Goal: Task Accomplishment & Management: Use online tool/utility

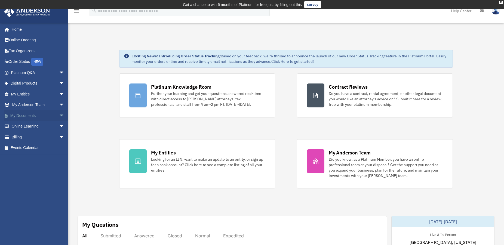
click at [24, 116] on link "My Documents arrow_drop_down" at bounding box center [38, 115] width 69 height 11
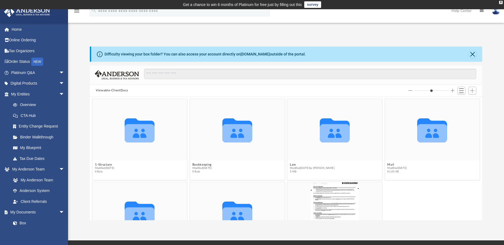
scroll to position [119, 388]
click at [472, 91] on span "Add" at bounding box center [472, 90] width 5 height 5
click at [463, 102] on li "Upload" at bounding box center [464, 102] width 17 height 6
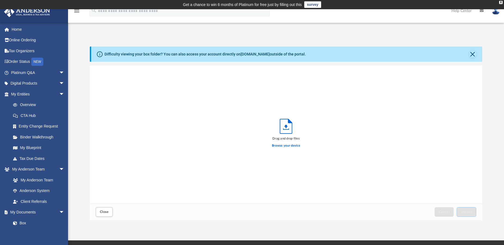
scroll to position [133, 388]
click at [289, 146] on label "Browse your device" at bounding box center [286, 145] width 28 height 5
click at [0, 0] on input "Browse your device" at bounding box center [0, 0] width 0 height 0
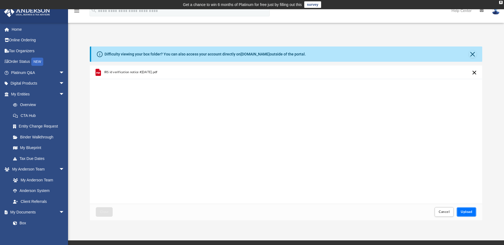
click at [465, 211] on span "Upload" at bounding box center [465, 211] width 11 height 3
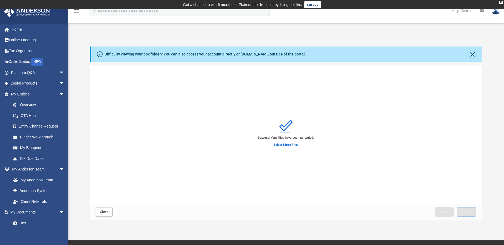
click at [285, 145] on label "Select More Files" at bounding box center [285, 145] width 25 height 5
click at [0, 0] on input "Select More Files" at bounding box center [0, 0] width 0 height 0
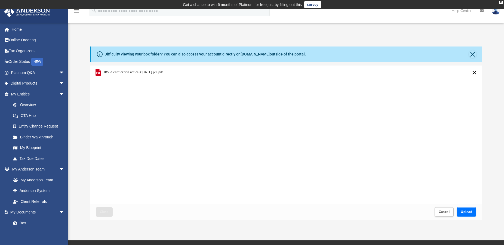
click at [468, 211] on span "Upload" at bounding box center [465, 211] width 11 height 3
